Goal: Information Seeking & Learning: Learn about a topic

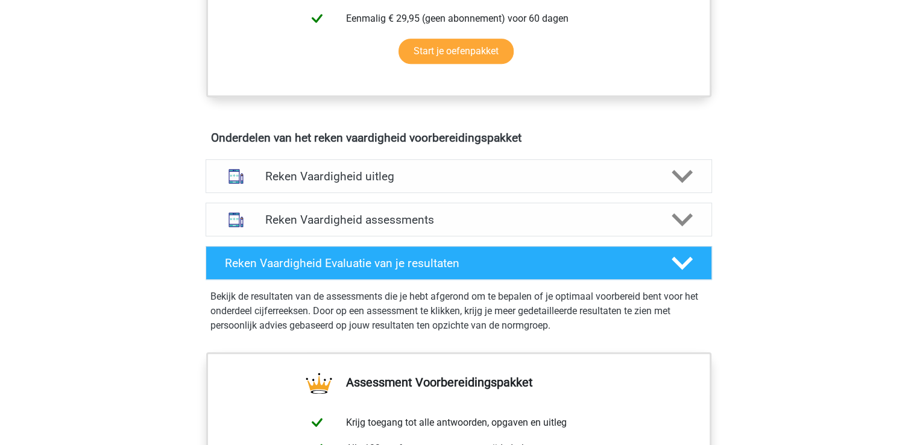
scroll to position [594, 0]
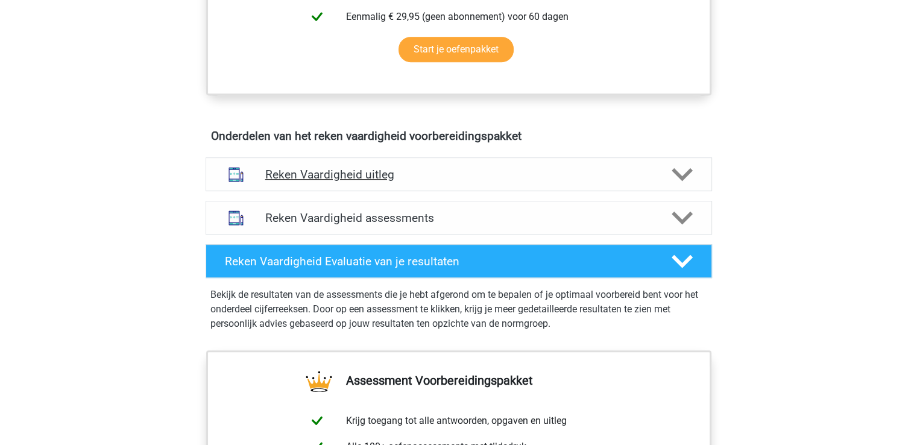
click at [347, 179] on h4 "Reken Vaardigheid uitleg" at bounding box center [458, 175] width 387 height 14
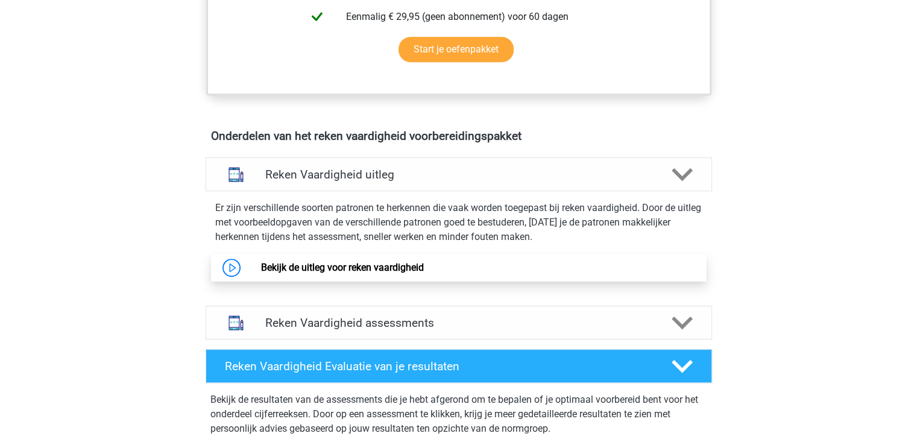
click at [359, 269] on link "Bekijk de uitleg voor reken vaardigheid" at bounding box center [342, 267] width 163 height 11
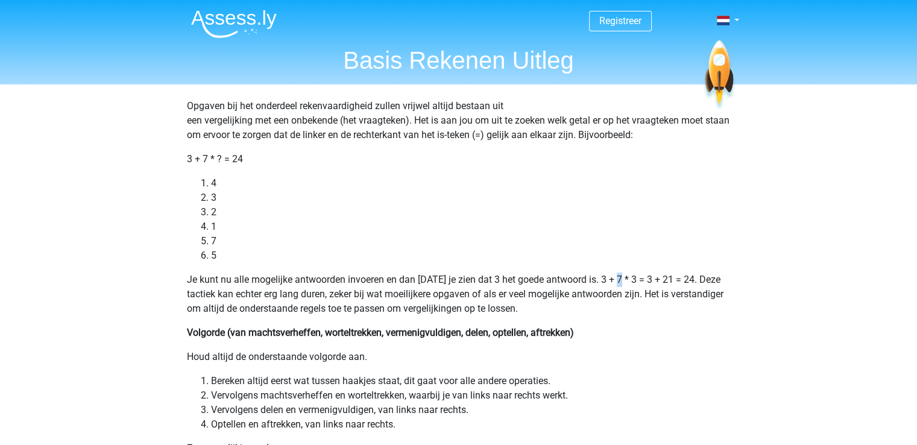
drag, startPoint x: 615, startPoint y: 283, endPoint x: 615, endPoint y: 272, distance: 10.2
click at [617, 277] on p "Je kunt nu alle mogelijke antwoorden invoeren en dan [DATE] je zien dat 3 het g…" at bounding box center [459, 293] width 544 height 43
click at [620, 247] on li "7" at bounding box center [471, 241] width 520 height 14
click at [620, 250] on ol "4 3 2 1 7 5" at bounding box center [459, 219] width 544 height 87
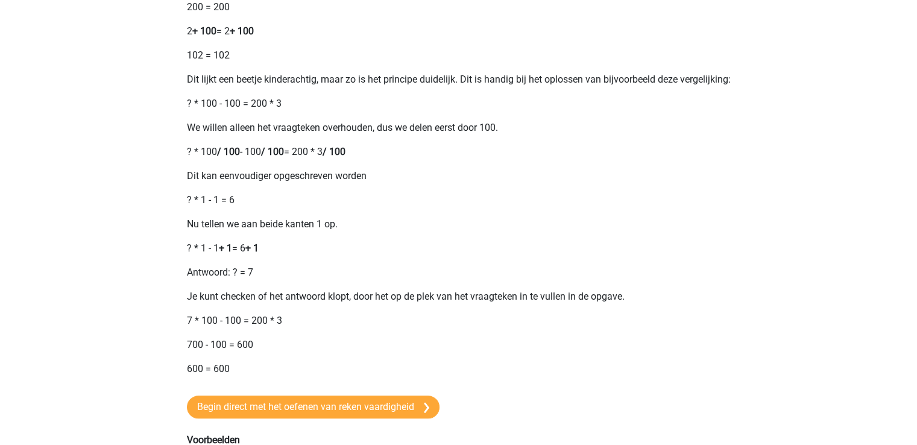
scroll to position [586, 0]
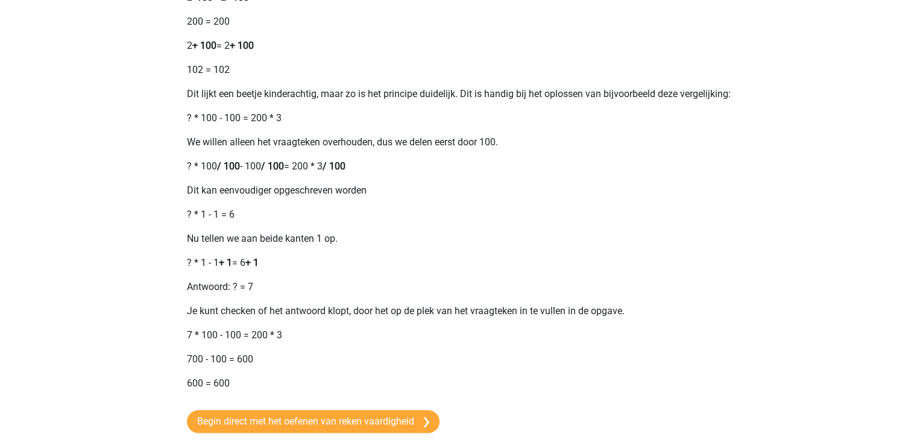
drag, startPoint x: 912, startPoint y: 174, endPoint x: 907, endPoint y: 155, distance: 20.0
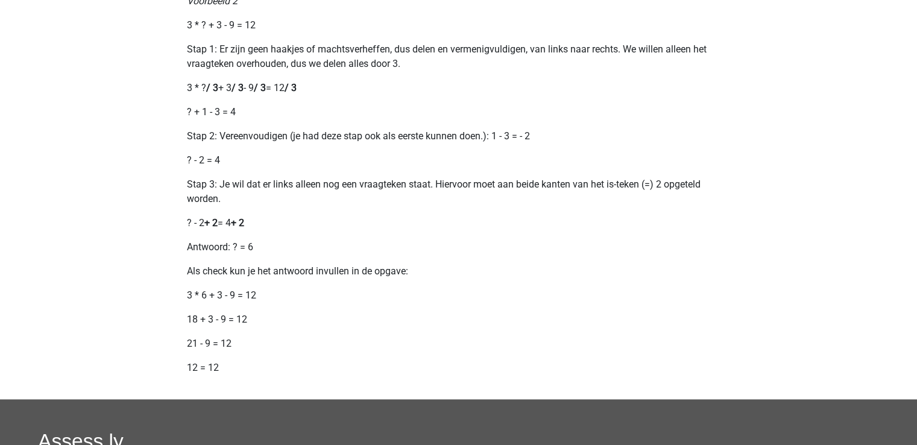
scroll to position [1348, 0]
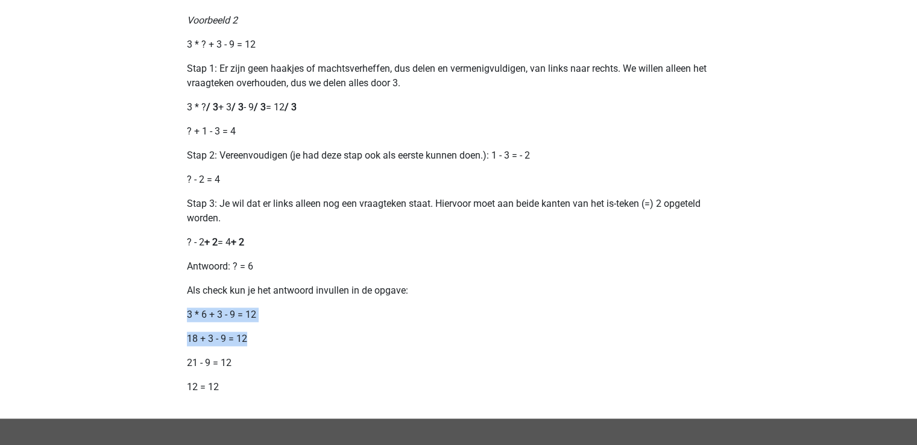
drag, startPoint x: 914, startPoint y: 347, endPoint x: 923, endPoint y: 296, distance: 51.4
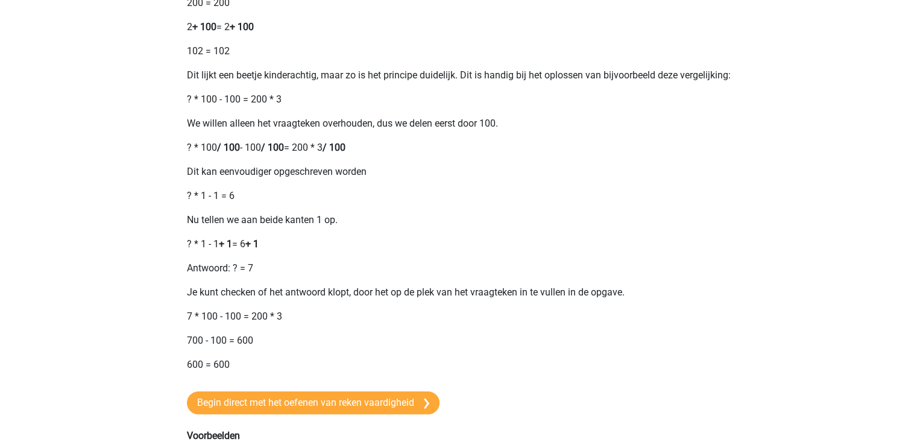
scroll to position [565, 0]
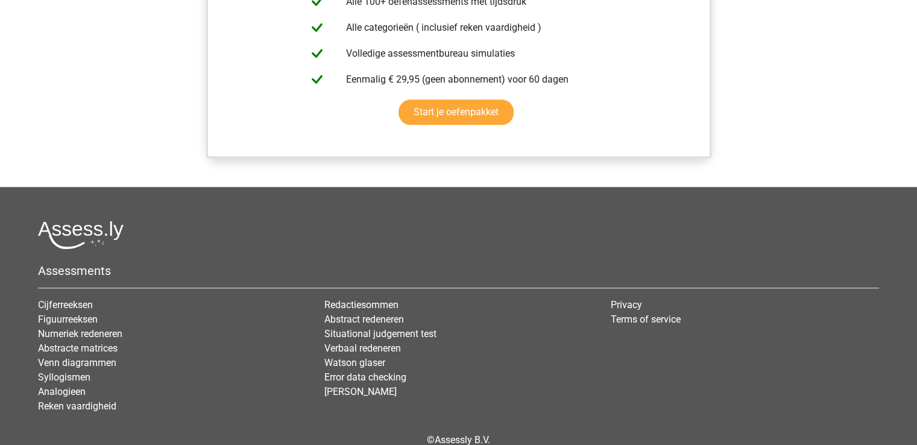
scroll to position [1075, 0]
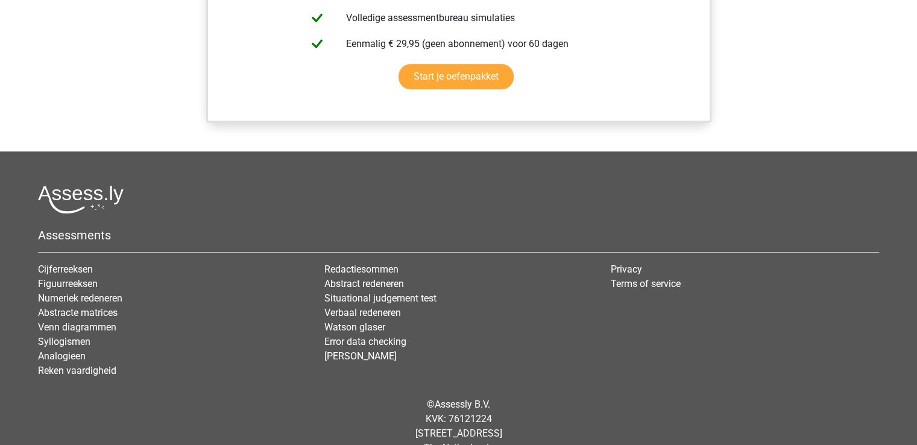
click at [916, 345] on footer "Assessments Cijferreeksen Figuurreeksen Numeriek redeneren Abstracte matrices V…" at bounding box center [458, 310] width 917 height 318
click at [913, 336] on footer "Assessments Cijferreeksen Figuurreeksen Numeriek redeneren Abstracte matrices V…" at bounding box center [458, 310] width 917 height 318
